Goal: Task Accomplishment & Management: Manage account settings

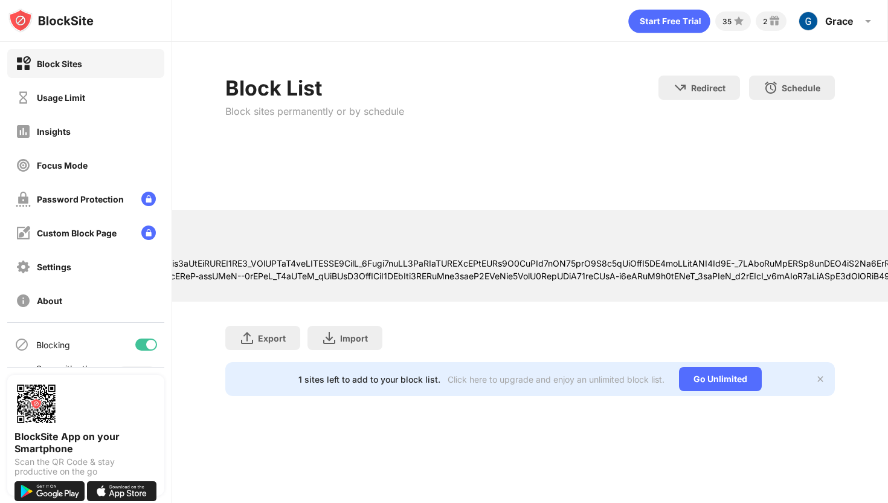
click at [108, 77] on div "Block Sites" at bounding box center [85, 63] width 157 height 29
click at [109, 72] on div "Block Sites" at bounding box center [85, 63] width 157 height 29
click at [109, 101] on div "Usage Limit" at bounding box center [85, 97] width 157 height 29
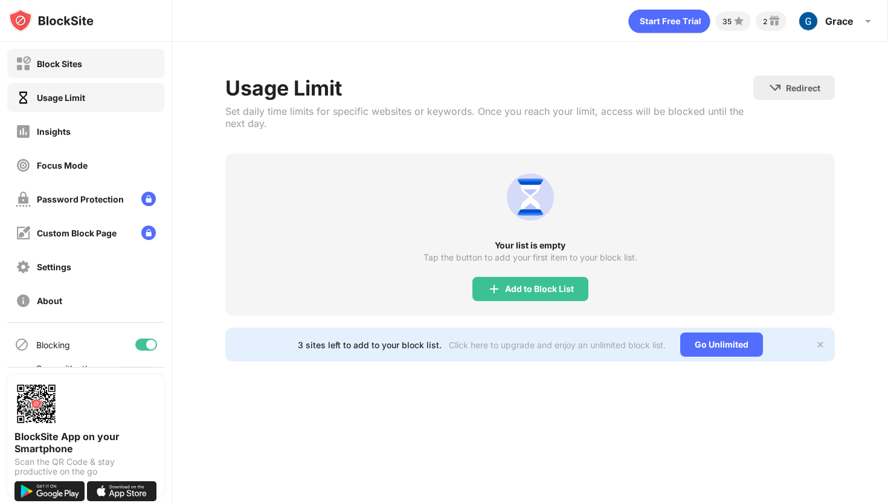
click at [118, 58] on div "Block Sites" at bounding box center [85, 63] width 157 height 29
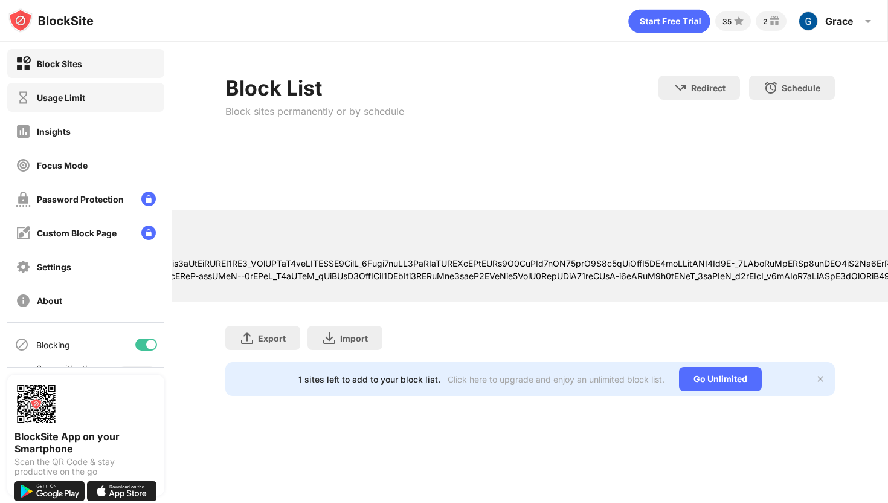
click at [118, 85] on div "Usage Limit" at bounding box center [85, 97] width 157 height 29
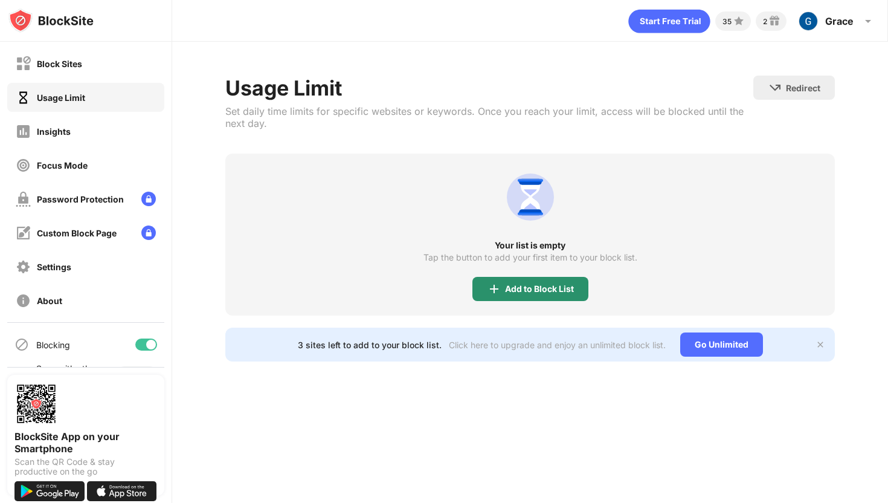
click at [514, 291] on div "Add to Block List" at bounding box center [539, 289] width 69 height 10
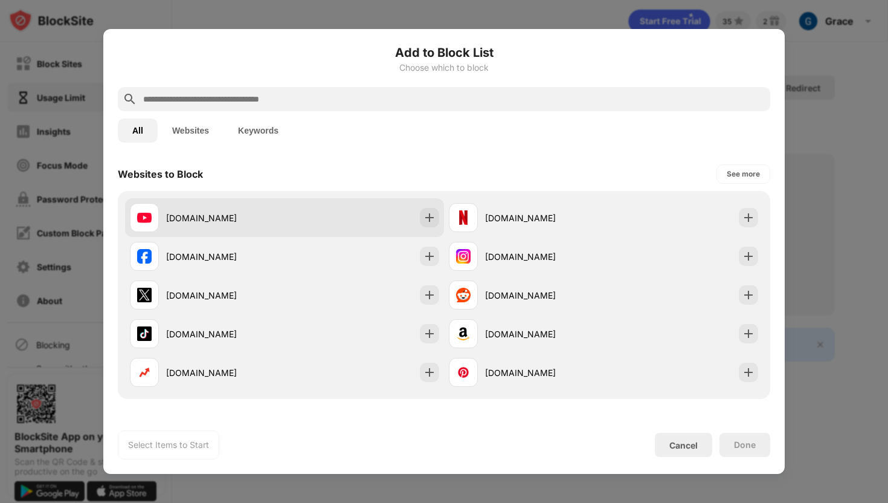
click at [328, 212] on div "[DOMAIN_NAME]" at bounding box center [284, 217] width 319 height 39
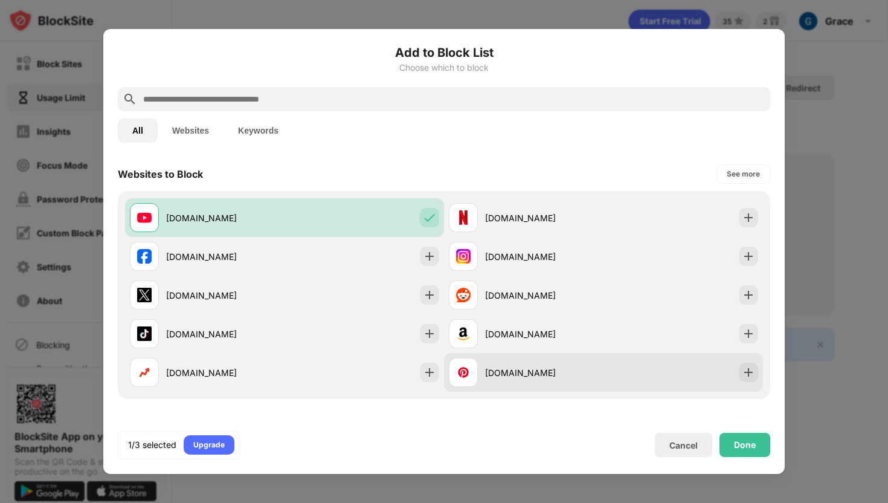
click at [549, 385] on div "[DOMAIN_NAME]" at bounding box center [526, 372] width 155 height 29
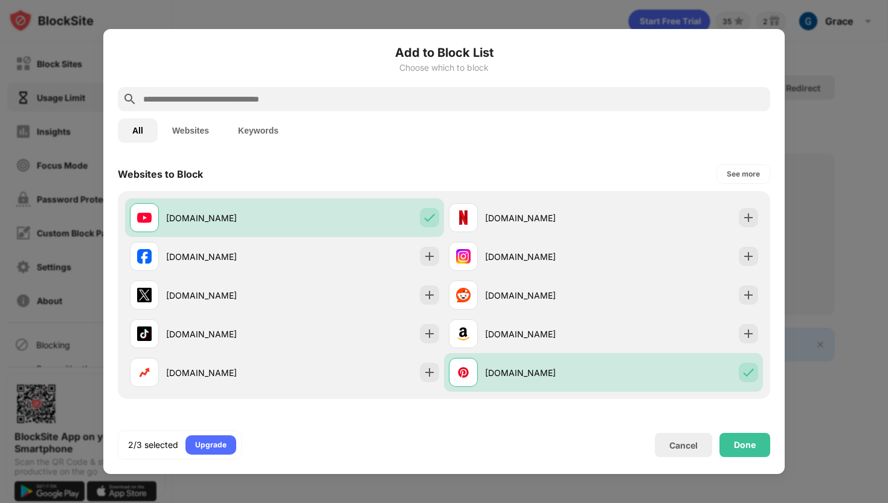
click at [744, 460] on div "Add to Block List Choose which to block All Websites Keywords Websites to Block…" at bounding box center [444, 251] width 682 height 445
click at [743, 437] on div "Done" at bounding box center [745, 445] width 51 height 24
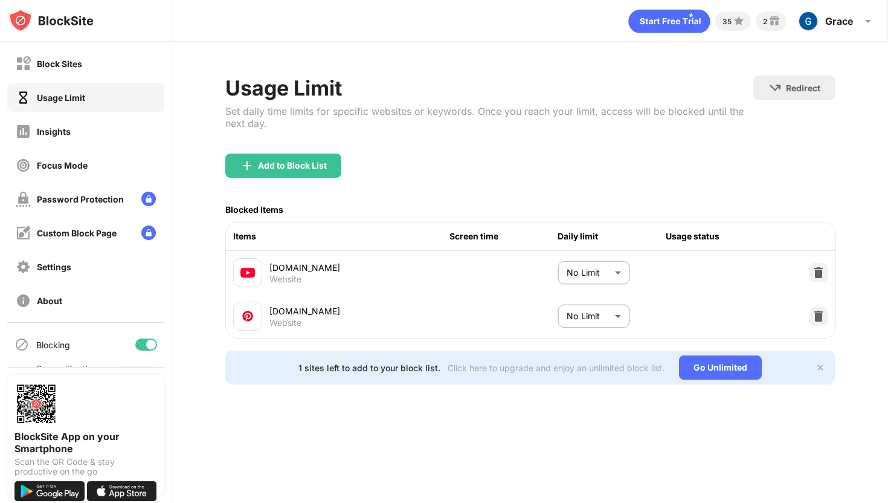
click at [613, 276] on body "Block Sites Usage Limit Insights Focus Mode Password Protection Custom Block Pa…" at bounding box center [444, 251] width 888 height 503
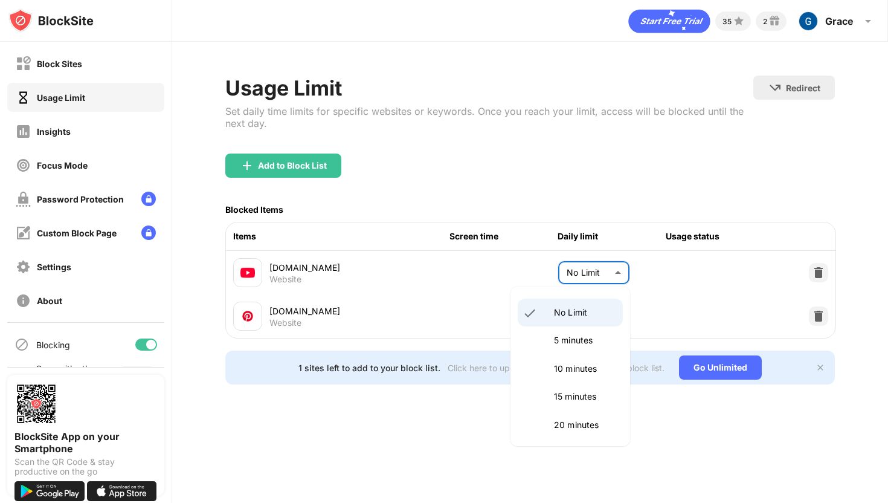
drag, startPoint x: 570, startPoint y: 350, endPoint x: 540, endPoint y: 245, distance: 109.8
click at [542, 247] on div "No Limit 5 minutes 10 minutes 15 minutes 20 minutes 25 minutes 30 minutes 35 mi…" at bounding box center [444, 251] width 888 height 503
